Goal: Check status: Check status

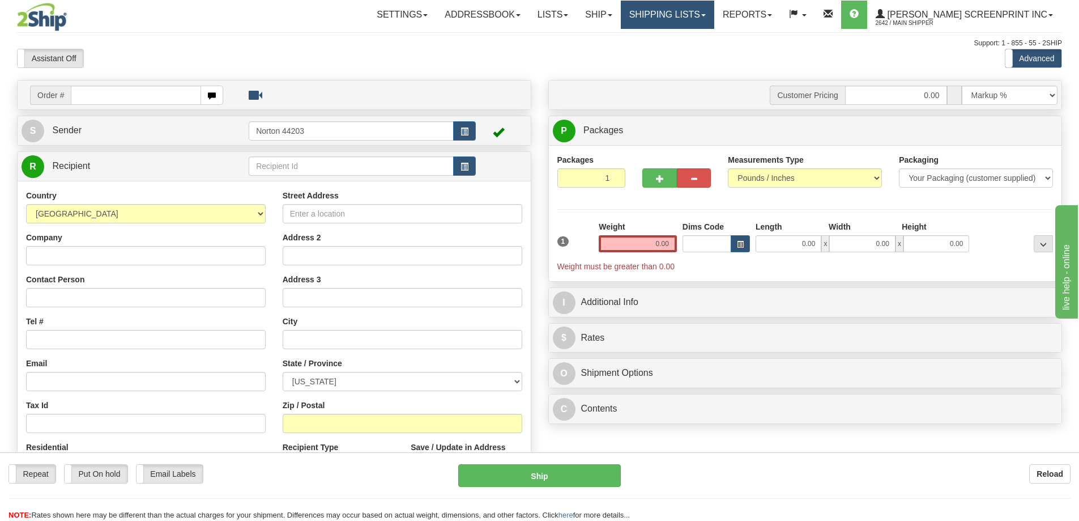
click at [684, 8] on link "Shipping lists" at bounding box center [667, 15] width 93 height 28
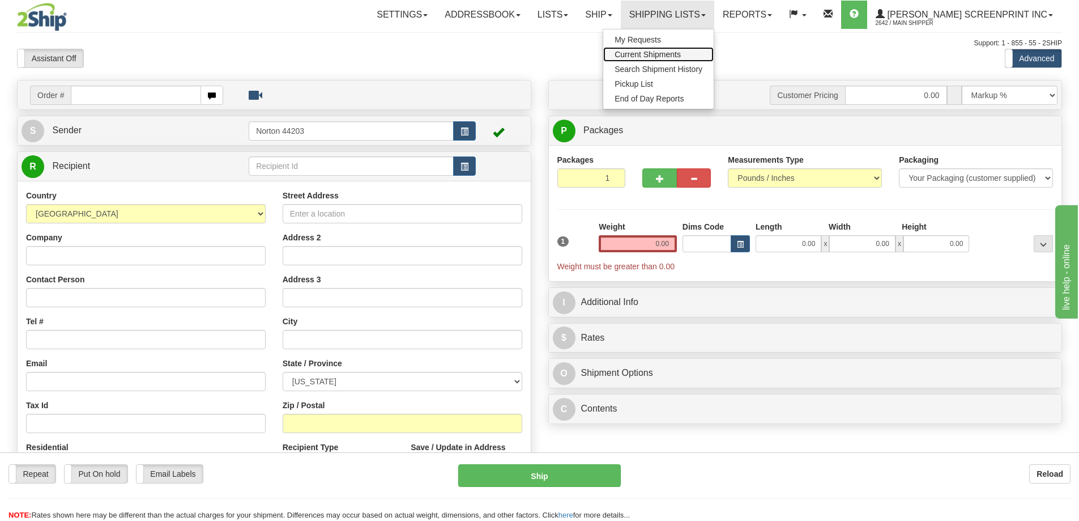
click at [681, 53] on span "Current Shipments" at bounding box center [648, 54] width 66 height 9
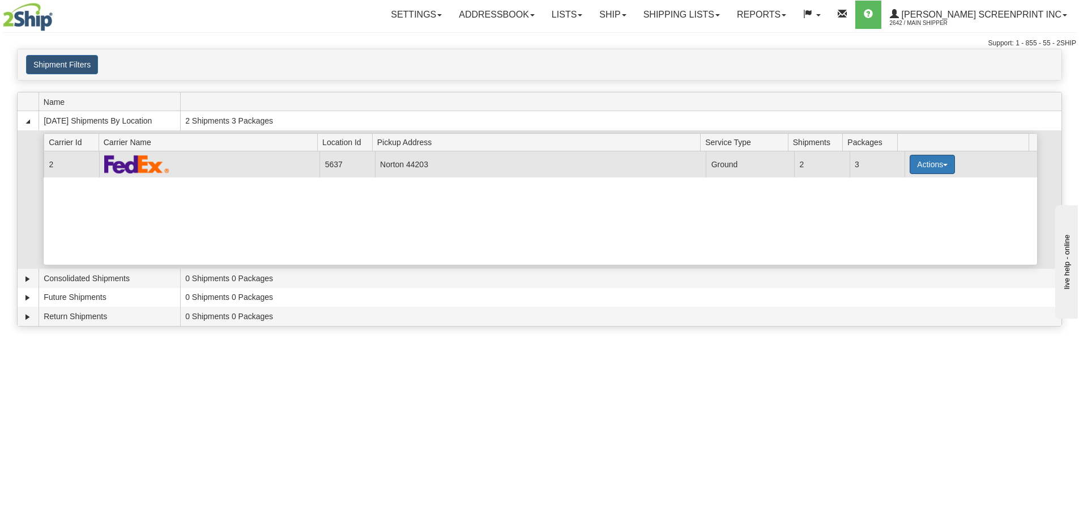
click at [916, 159] on button "Actions" at bounding box center [932, 164] width 45 height 19
click at [905, 188] on span "Details" at bounding box center [890, 185] width 31 height 8
